Goal: Find specific page/section: Find specific page/section

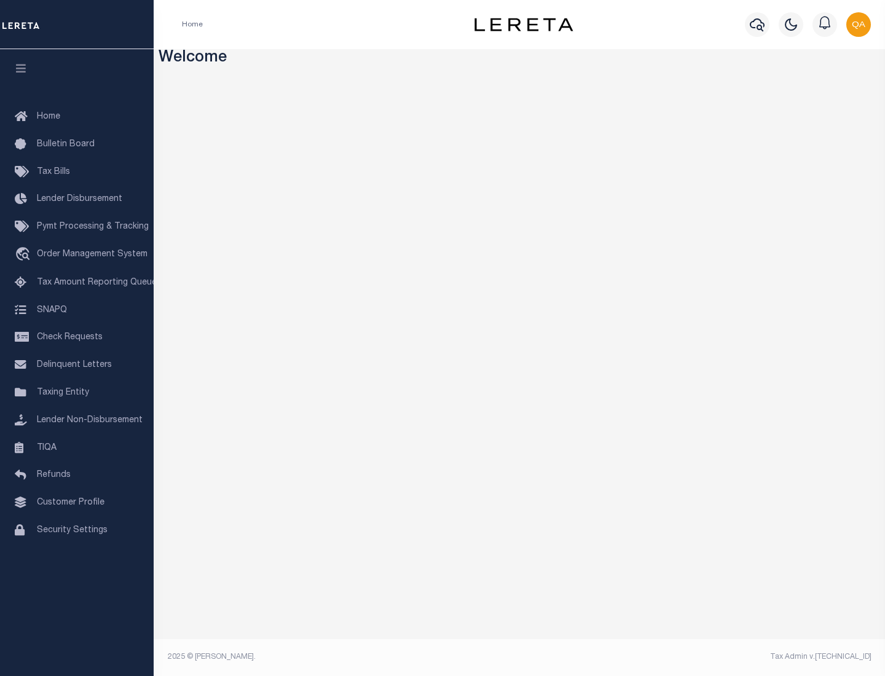
click at [77, 447] on link "TIQA" at bounding box center [77, 448] width 154 height 28
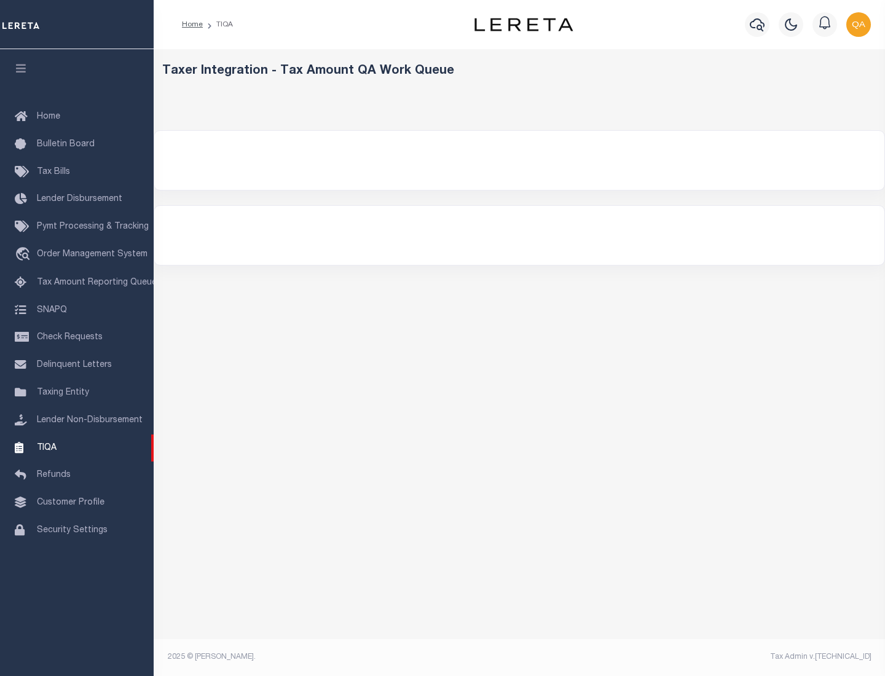
select select "200"
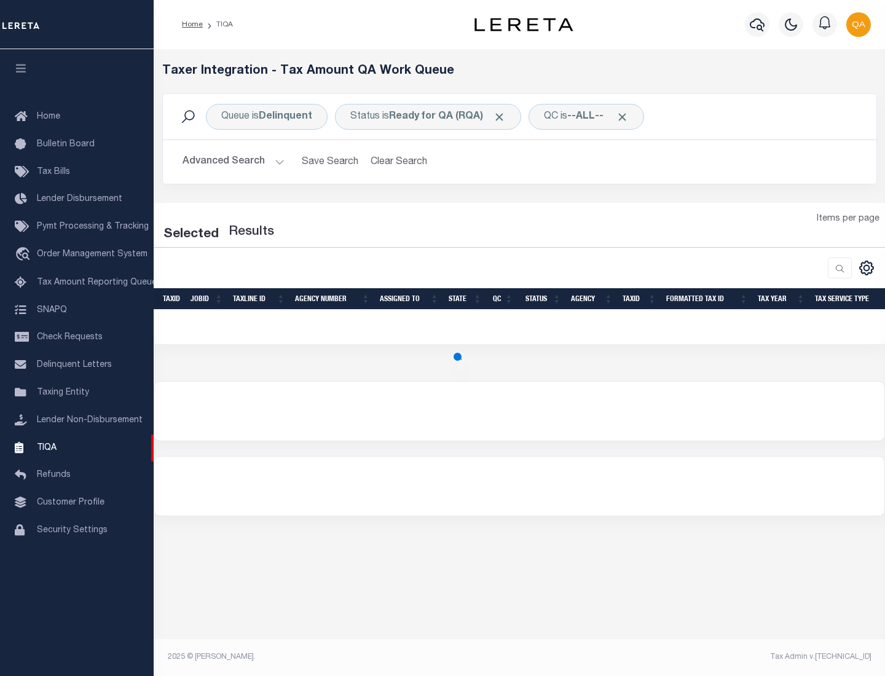
select select "200"
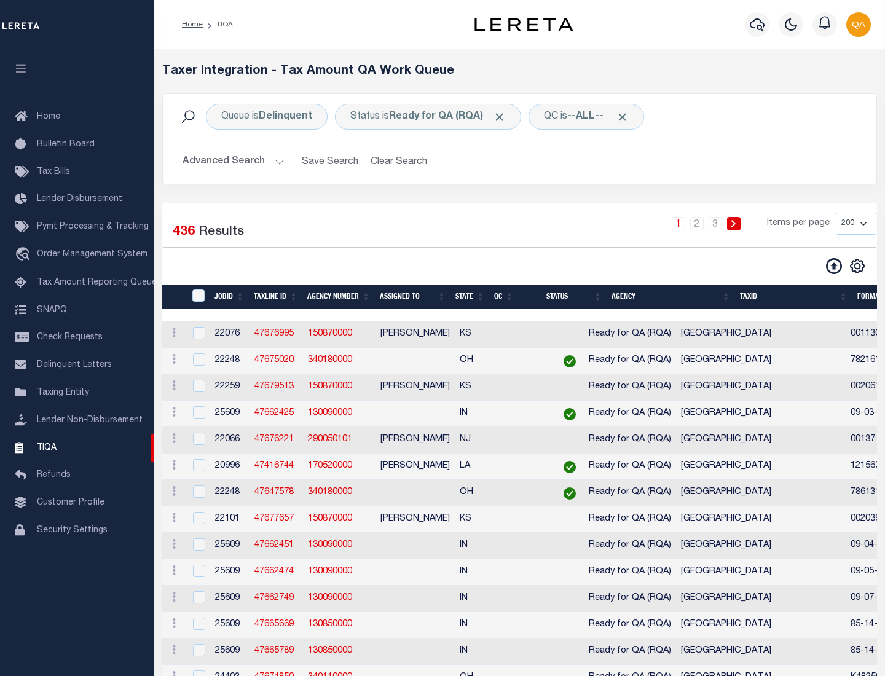
click at [503, 117] on span "Click to Remove" at bounding box center [499, 117] width 13 height 13
